Goal: Task Accomplishment & Management: Use online tool/utility

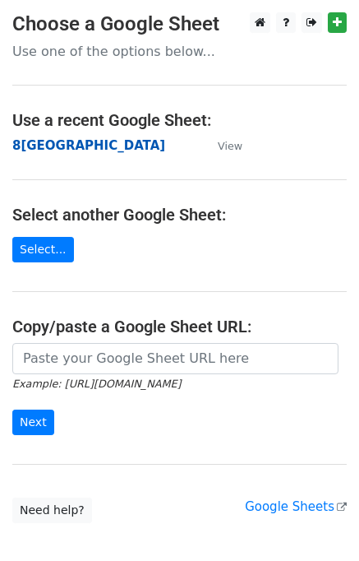
click at [39, 145] on strong "8[GEOGRAPHIC_DATA]" at bounding box center [88, 145] width 153 height 15
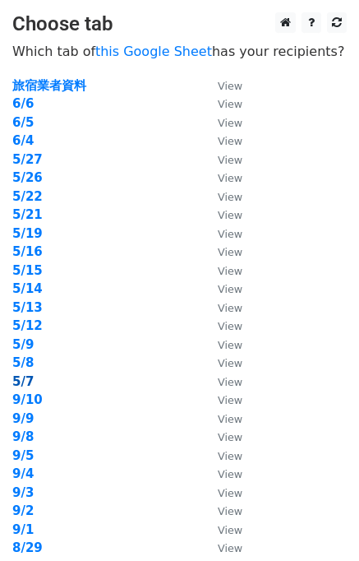
click at [24, 377] on strong "5/7" at bounding box center [22, 381] width 21 height 15
